Goal: Task Accomplishment & Management: Use online tool/utility

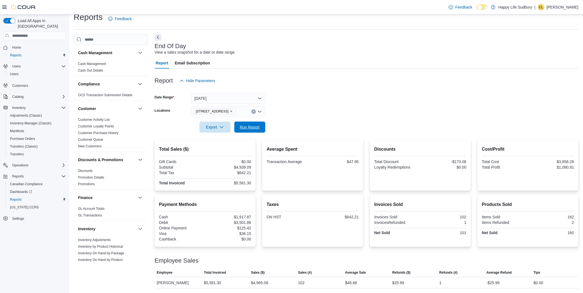
click at [247, 125] on span "Run Report" at bounding box center [250, 128] width 20 height 6
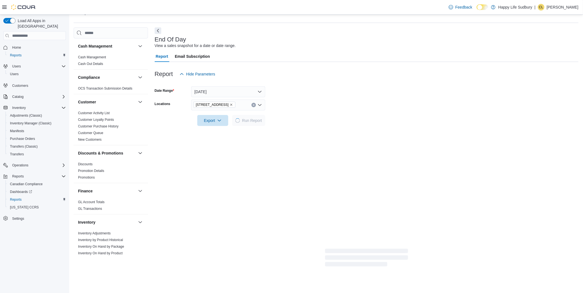
scroll to position [307, 0]
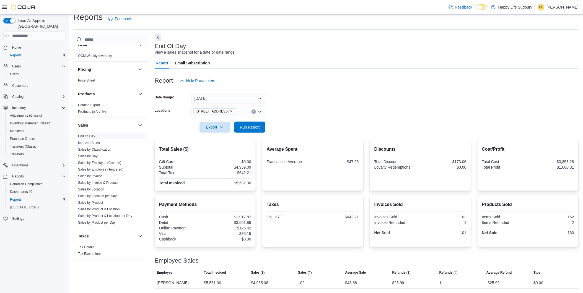
click at [247, 125] on span "Run Report" at bounding box center [250, 128] width 20 height 6
click at [251, 121] on span "Run Report" at bounding box center [250, 126] width 24 height 11
click at [250, 121] on span "Run Report" at bounding box center [250, 126] width 24 height 11
click at [220, 199] on div "Payment Methods Cash $1,917.87 Debit $3,501.86 Online Payment $125.42 Visa $36.…" at bounding box center [205, 220] width 92 height 43
click at [242, 121] on span "Run Report" at bounding box center [250, 126] width 24 height 11
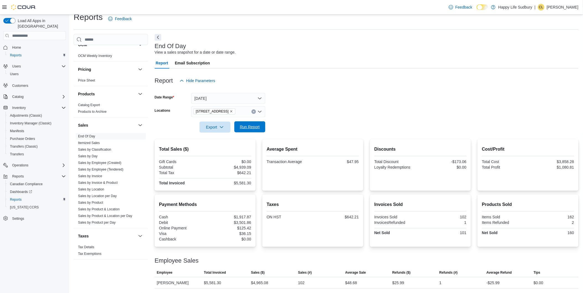
click at [242, 121] on span "Run Report" at bounding box center [250, 126] width 24 height 11
click at [244, 124] on span "Run Report" at bounding box center [250, 127] width 20 height 6
click at [250, 124] on span "Run Report" at bounding box center [250, 127] width 20 height 6
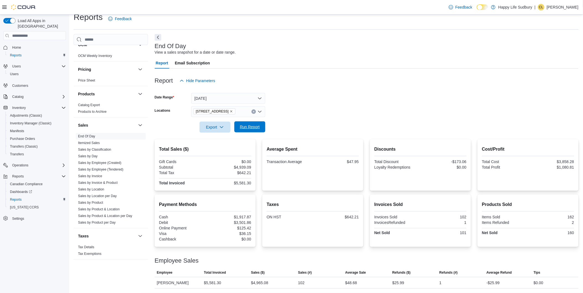
click at [245, 124] on span "Run Report" at bounding box center [250, 127] width 20 height 6
click at [244, 124] on span "Run Report" at bounding box center [250, 127] width 20 height 6
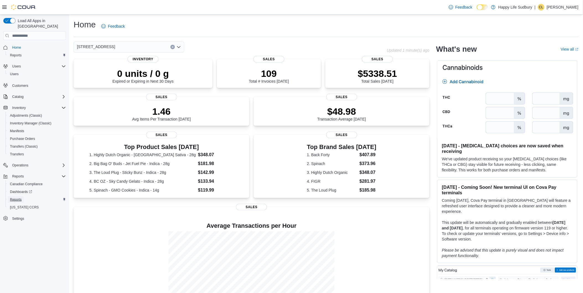
click at [15, 198] on span "Reports" at bounding box center [16, 200] width 12 height 4
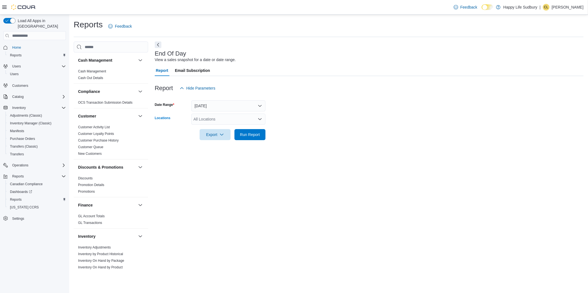
click at [259, 120] on icon "Open list of options" at bounding box center [260, 119] width 4 height 4
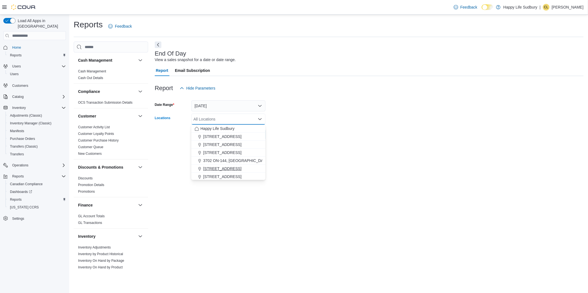
click at [241, 168] on span "[STREET_ADDRESS]" at bounding box center [222, 169] width 38 height 6
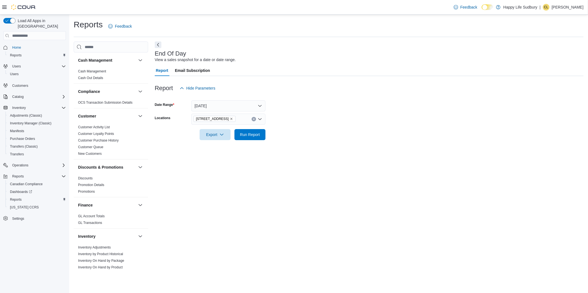
click at [329, 125] on div at bounding box center [369, 127] width 429 height 4
click at [242, 138] on span "Run Report" at bounding box center [250, 134] width 24 height 11
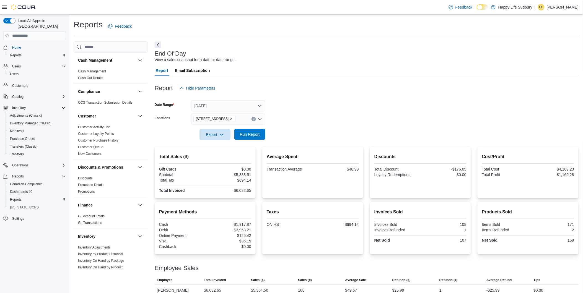
click at [251, 131] on span "Run Report" at bounding box center [250, 134] width 24 height 11
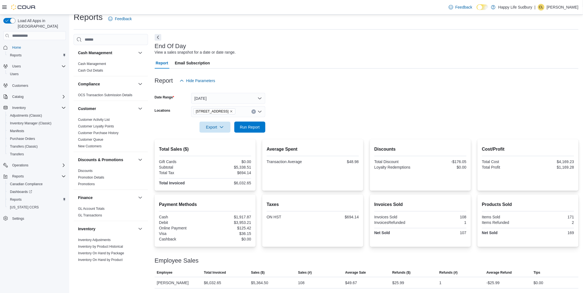
drag, startPoint x: 219, startPoint y: 24, endPoint x: 238, endPoint y: 53, distance: 35.1
click at [219, 24] on div "Reports Feedback Cash Management Cash Management Cash Out Details Compliance OC…" at bounding box center [326, 150] width 505 height 277
click at [255, 124] on span "Run Report" at bounding box center [250, 127] width 20 height 6
click at [215, 123] on span "Export" at bounding box center [215, 126] width 24 height 11
click at [214, 147] on span "Export to Pdf" at bounding box center [215, 149] width 25 height 4
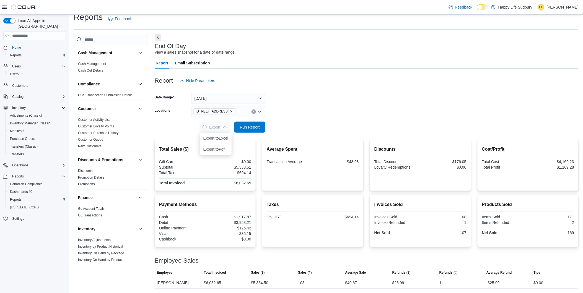
scroll to position [0, 0]
